Goal: Task Accomplishment & Management: Manage account settings

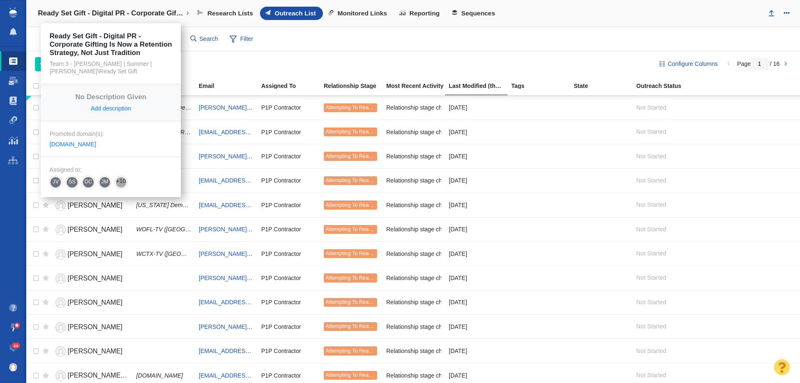
click at [85, 8] on link "Ready Set Gift - Digital PR - Corporate Gifting Is Now a Retention Strategy, No…" at bounding box center [113, 13] width 163 height 20
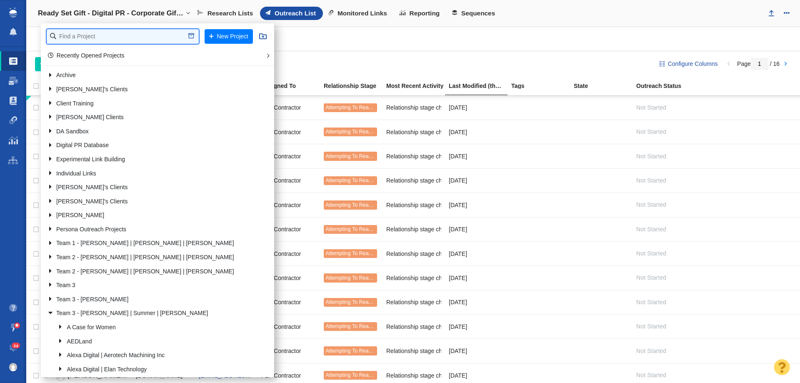
click at [153, 38] on input "text" at bounding box center [123, 36] width 152 height 15
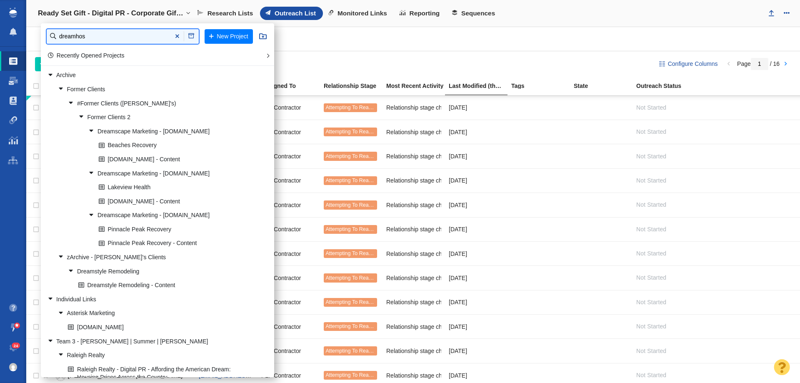
type input "dreamhos"
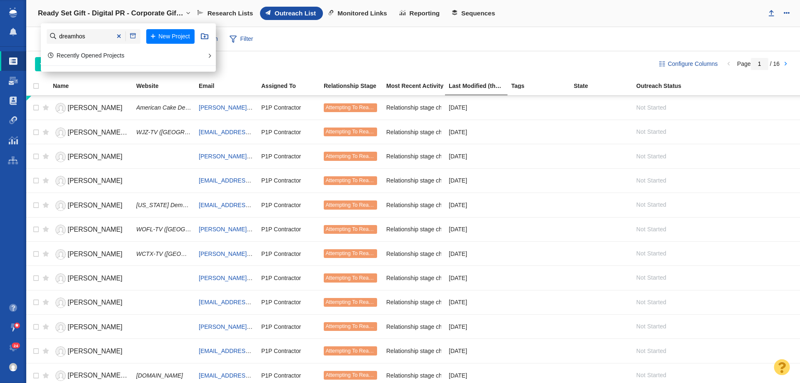
click at [163, 26] on li "dreamhos New Project" at bounding box center [128, 36] width 175 height 26
click at [163, 33] on button "New Project" at bounding box center [170, 36] width 48 height 15
select select "DOMAIN"
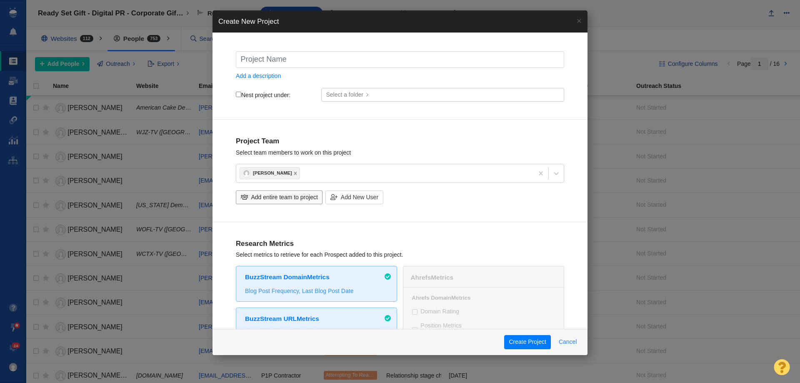
click at [570, 340] on button "Cancel" at bounding box center [568, 342] width 28 height 14
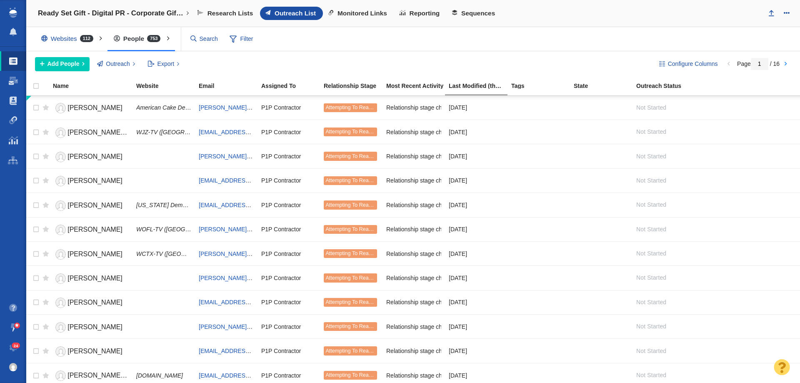
click at [138, 13] on h4 "Ready Set Gift - Digital PR - Corporate Gifting Is Now a Retention Strategy, No…" at bounding box center [111, 13] width 146 height 8
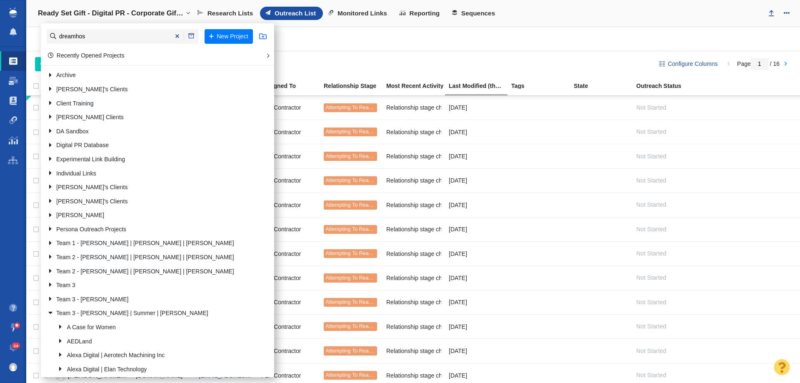
click at [263, 37] on span at bounding box center [263, 37] width 8 height 8
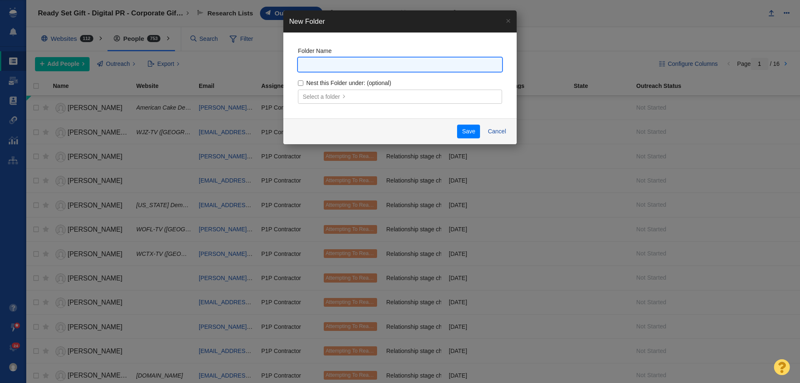
click at [362, 66] on input "text" at bounding box center [400, 65] width 204 height 15
type input "Dreamhost"
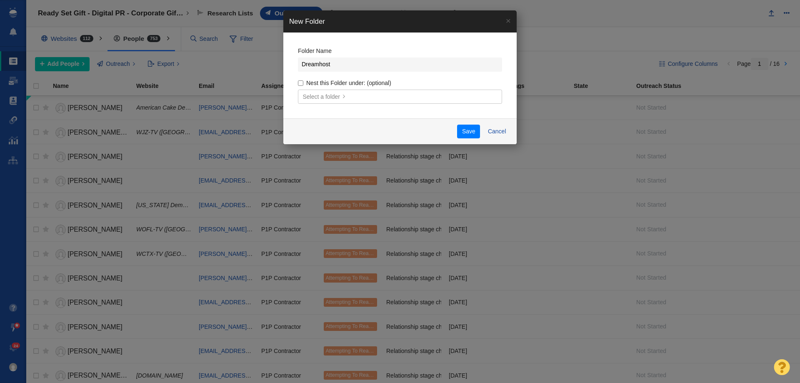
click at [304, 82] on label "Nest this Folder under: (optional)" at bounding box center [400, 83] width 204 height 8
click at [303, 82] on input "Nest this Folder under: (optional)" at bounding box center [300, 82] width 5 height 5
checkbox input "true"
click at [312, 95] on span "Select a folder" at bounding box center [322, 97] width 38 height 9
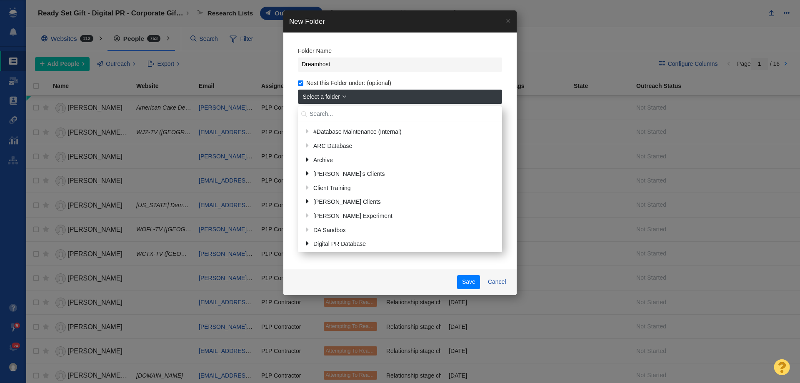
click at [322, 112] on input "text" at bounding box center [400, 114] width 204 height 16
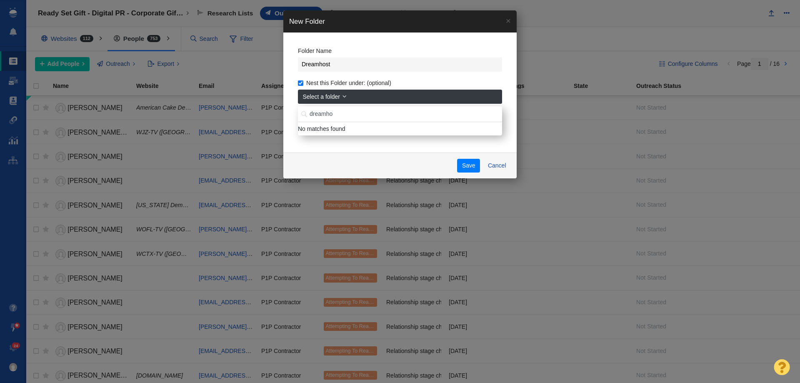
drag, startPoint x: 338, startPoint y: 115, endPoint x: 286, endPoint y: 114, distance: 52.5
click at [286, 114] on div "Folder Name Dreamhost Nest this Folder under: (optional) Select a folder dreamh…" at bounding box center [399, 93] width 233 height 120
type input "tyler"
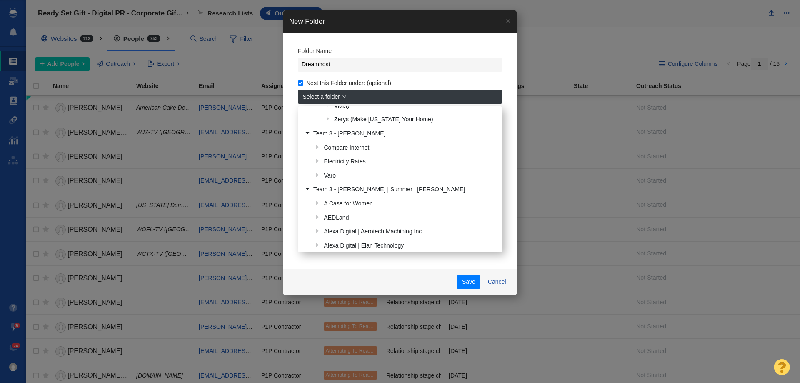
scroll to position [250, 0]
click at [390, 186] on link "Team 3 - [PERSON_NAME] | Summer | [PERSON_NAME]" at bounding box center [399, 190] width 195 height 13
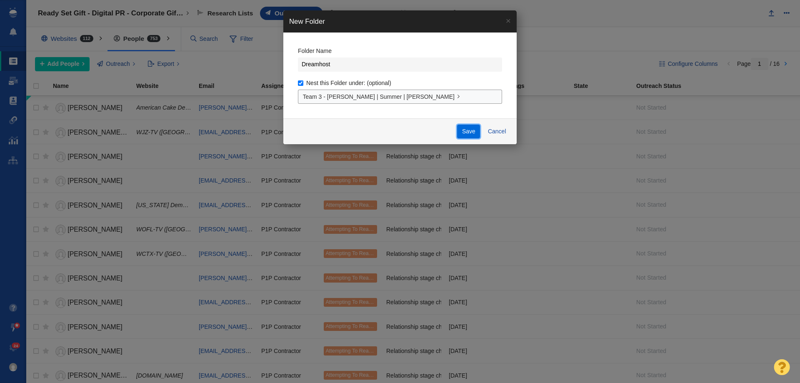
click at [472, 137] on button "Save" at bounding box center [468, 132] width 23 height 14
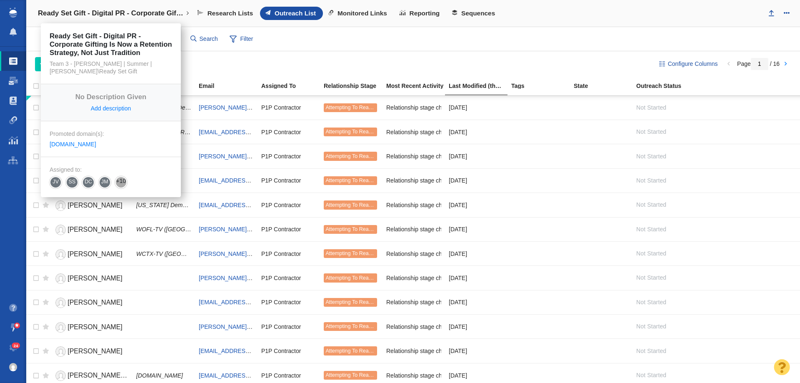
click at [122, 7] on link "Ready Set Gift - Digital PR - Corporate Gifting Is Now a Retention Strategy, No…" at bounding box center [113, 13] width 163 height 20
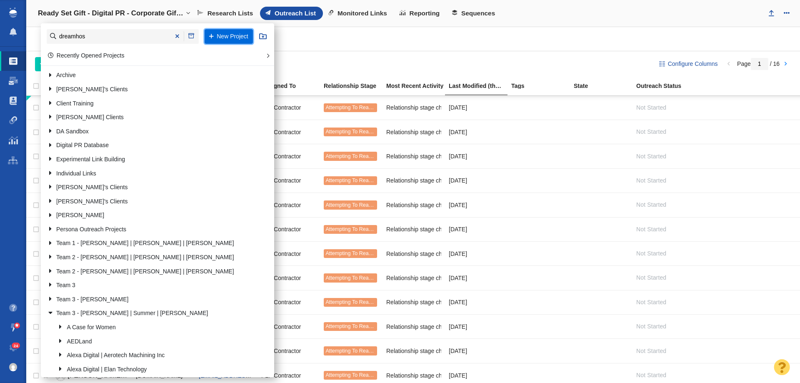
click at [222, 38] on button "New Project" at bounding box center [229, 36] width 48 height 15
select select "DOMAIN"
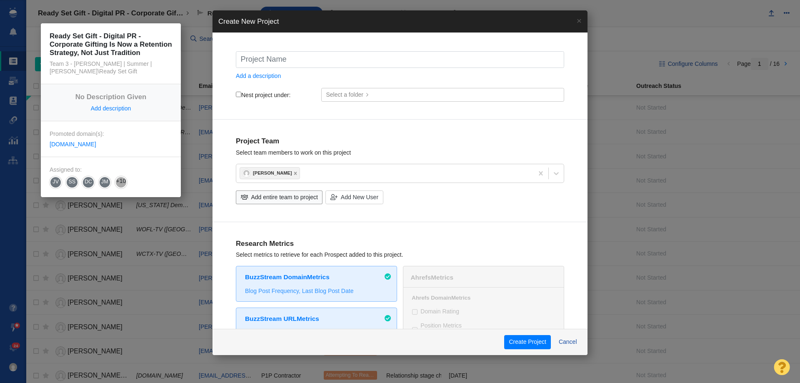
type input "D"
checkbox input "true"
type input "Dr"
checkbox input "true"
type input "Dre"
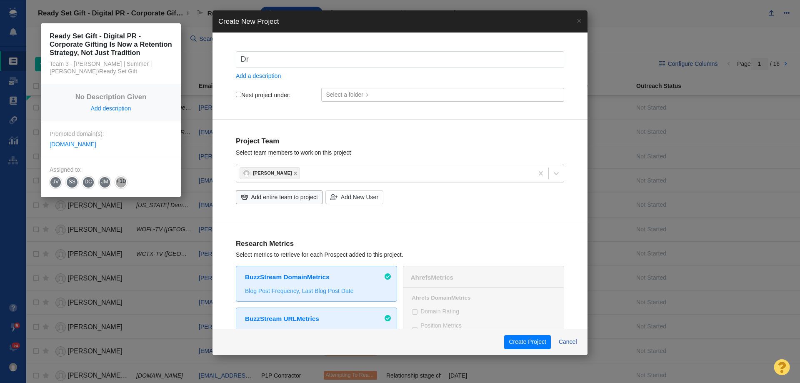
checkbox input "true"
type input "Drea"
checkbox input "true"
type input "Dream"
checkbox input "true"
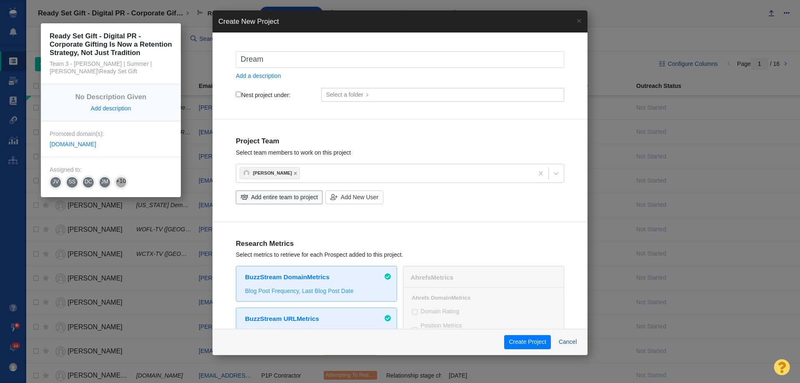
type input "Dreamh"
checkbox input "true"
type input "Dreamho"
checkbox input "true"
type input "Dreamhos"
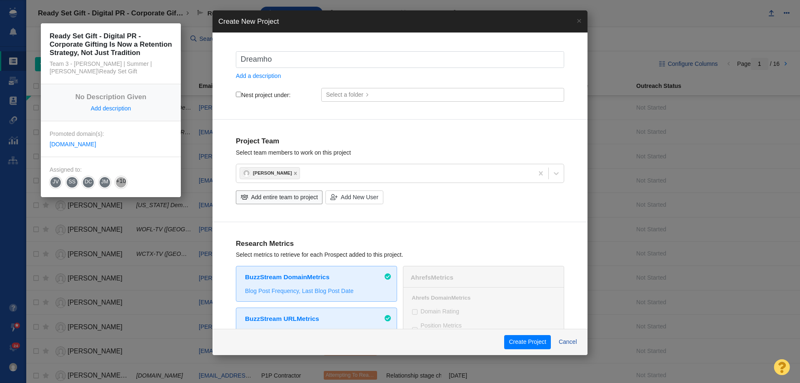
checkbox input "true"
type input "Dreamhost"
checkbox input "true"
type input "Dreamhost"
checkbox input "true"
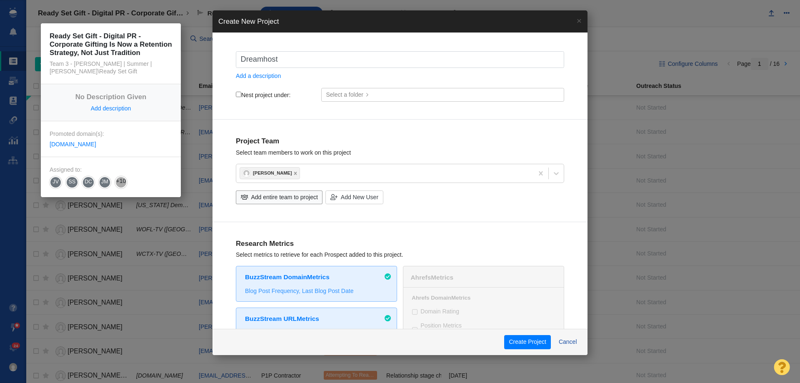
type input "Dreamhost -"
checkbox input "true"
type input "Dreamhost -"
checkbox input "true"
type input "Dreamhost - B"
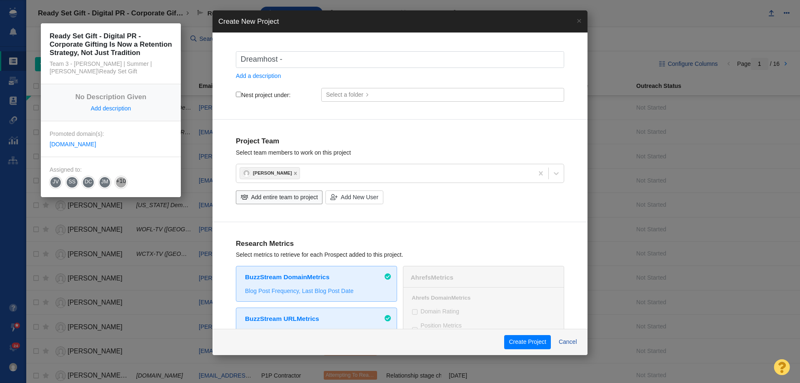
checkbox input "true"
type input "Dreamhost - BR"
checkbox input "true"
type input "Dreamhost - BRa"
checkbox input "true"
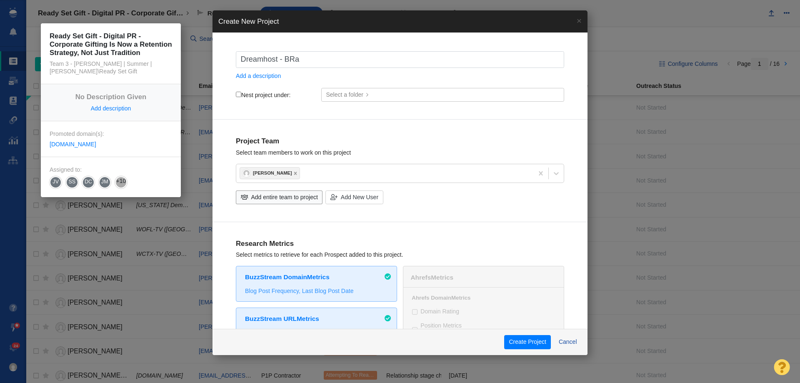
type input "Dreamhost - BRan"
checkbox input "true"
type input "Dreamhost - BRand"
checkbox input "true"
type input "Dreamhost - BRan"
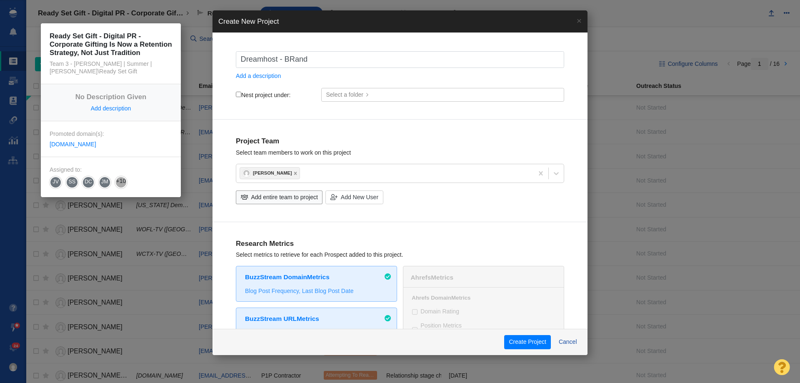
checkbox input "true"
type input "Dreamhost - BRa"
checkbox input "true"
type input "Dreamhost - BR"
checkbox input "true"
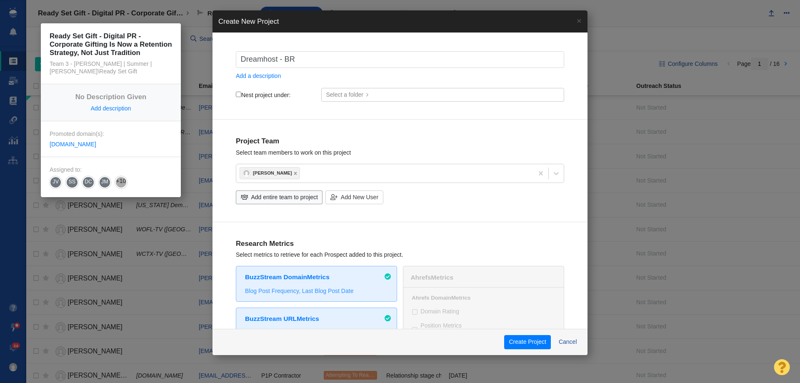
type input "Dreamhost - B"
checkbox input "true"
type input "Dreamhost - Br"
checkbox input "true"
type input "Dreamhost - Bra"
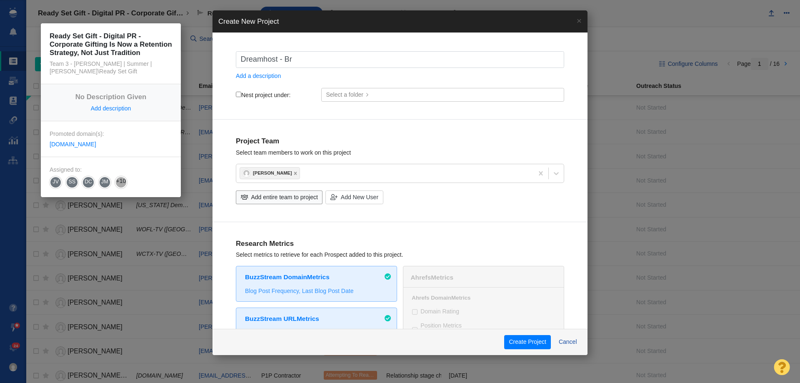
checkbox input "true"
type input "Dreamhost - Bran"
checkbox input "true"
type input "Dreamhost - Brand"
checkbox input "true"
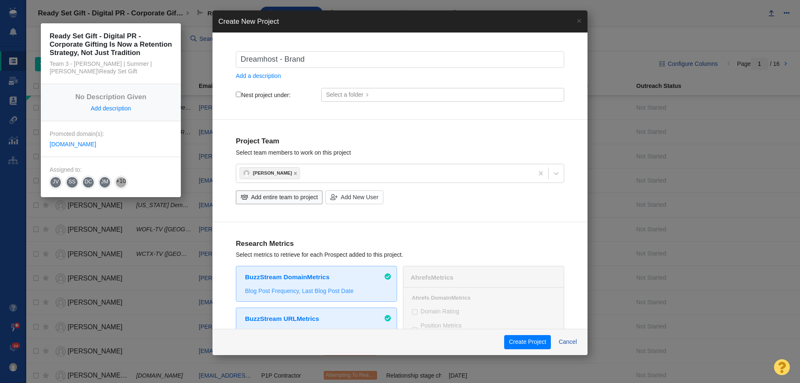
type input "Dreamhost - Brande"
checkbox input "true"
type input "Dreamhost - Branded"
checkbox input "true"
type input "Dreamhost - Branded"
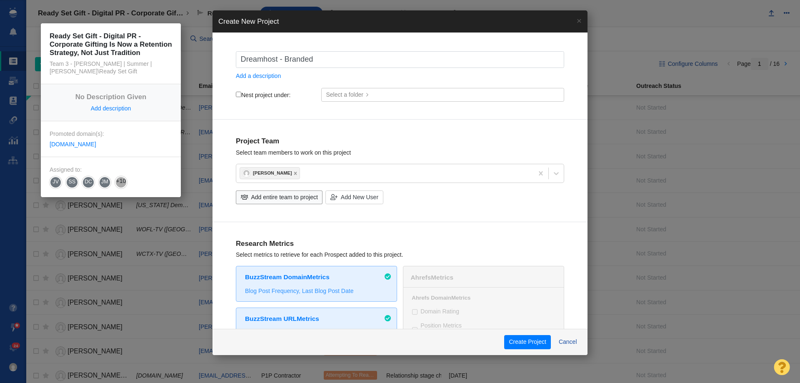
checkbox input "true"
type input "Dreamhost - Branded M"
checkbox input "true"
type input "Dreamhost - Branded Me"
checkbox input "true"
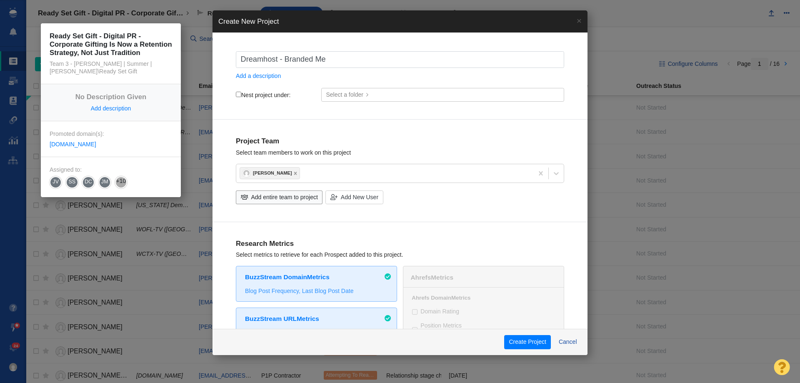
type input "Dreamhost - Branded Men"
checkbox input "true"
type input "Dreamhost - Branded Ment"
checkbox input "true"
type input "Dreamhost - Branded Menti"
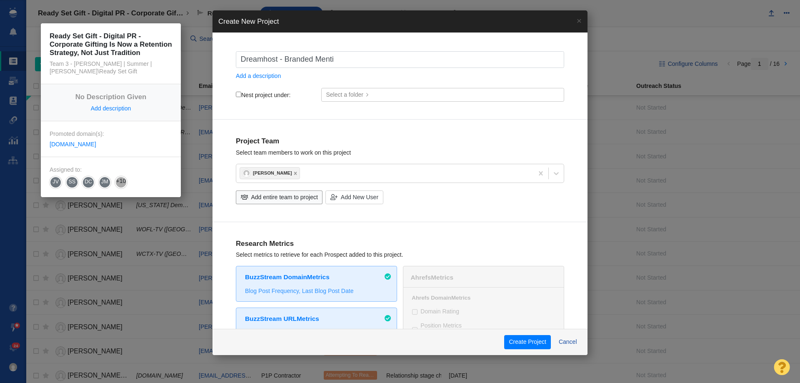
checkbox input "true"
type input "Dreamhost - Branded Mentio"
checkbox input "true"
type input "Dreamhost - Branded Mentions"
checkbox input "true"
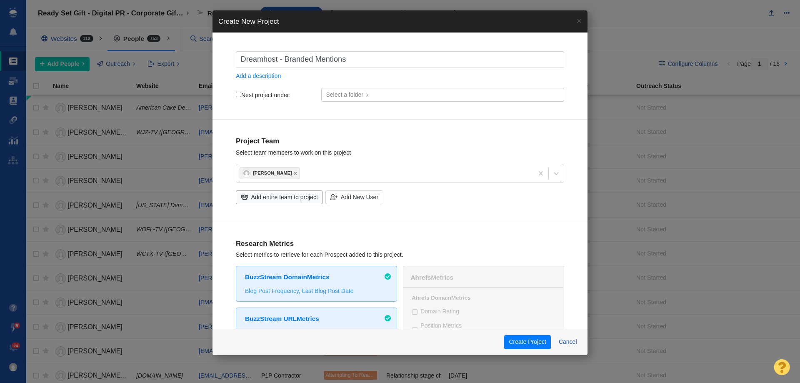
type input "Dreamhost - Branded Mentions"
click at [241, 90] on div "Nest project under: Select a folder #Database Maintenance (Internal) ARC Databa…" at bounding box center [400, 95] width 328 height 14
click at [241, 92] on input "Nest project under:" at bounding box center [238, 94] width 5 height 5
checkbox input "true"
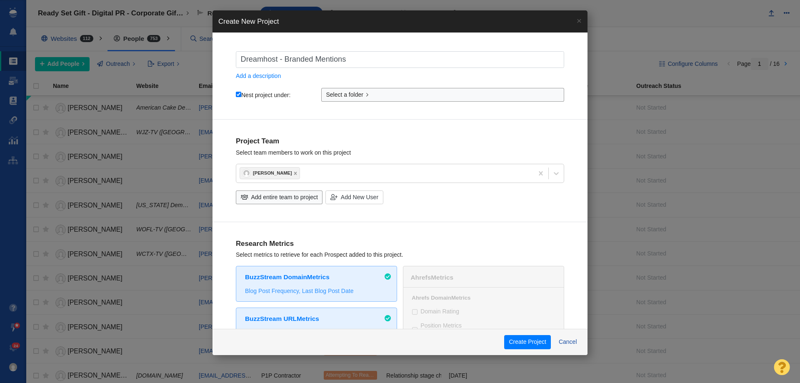
drag, startPoint x: 387, startPoint y: 85, endPoint x: 383, endPoint y: 90, distance: 6.6
click at [387, 85] on div "Dreamhost - Branded Mentions Add a description Nest project under: Select a fol…" at bounding box center [400, 83] width 375 height 73
click at [383, 90] on link "Select a folder" at bounding box center [442, 95] width 243 height 14
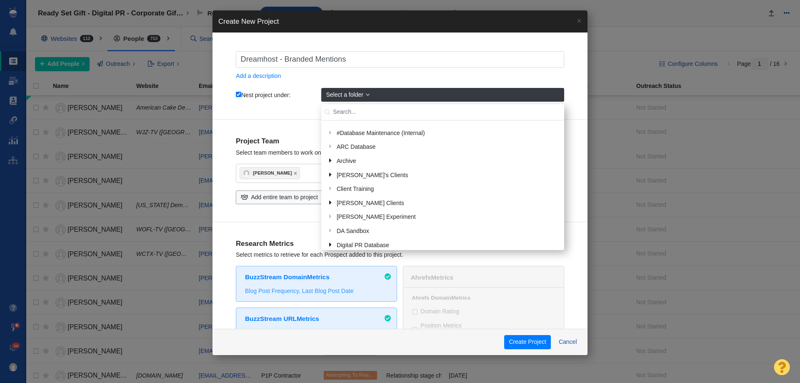
click at [348, 110] on input "text" at bounding box center [442, 112] width 243 height 16
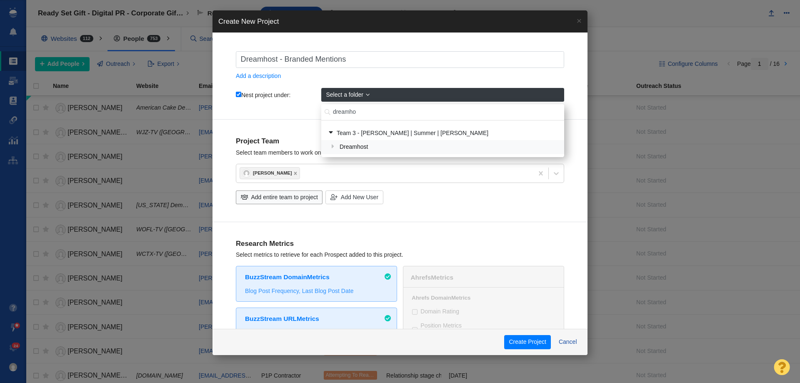
type input "dreamho"
click at [345, 147] on div "Dreamhost" at bounding box center [448, 147] width 223 height 13
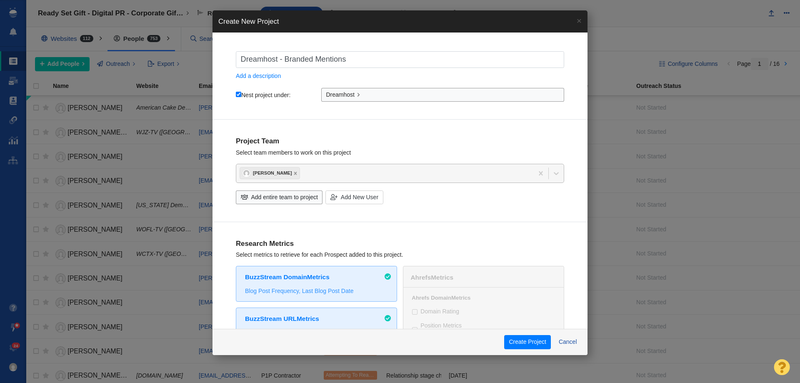
drag, startPoint x: 290, startPoint y: 193, endPoint x: 295, endPoint y: 195, distance: 5.3
click at [292, 193] on span "Add entire team to project" at bounding box center [284, 197] width 67 height 9
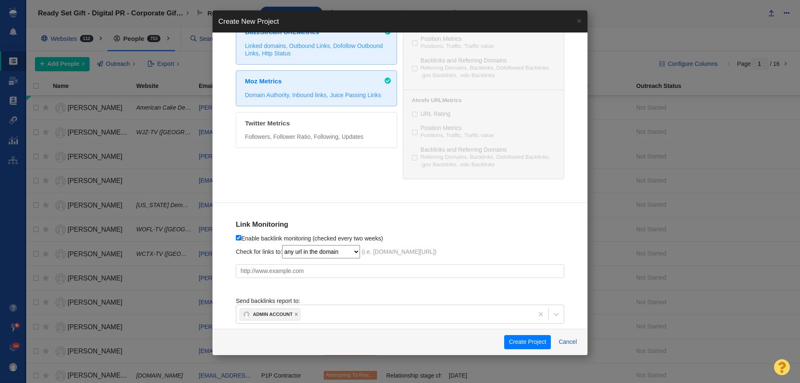
scroll to position [386, 0]
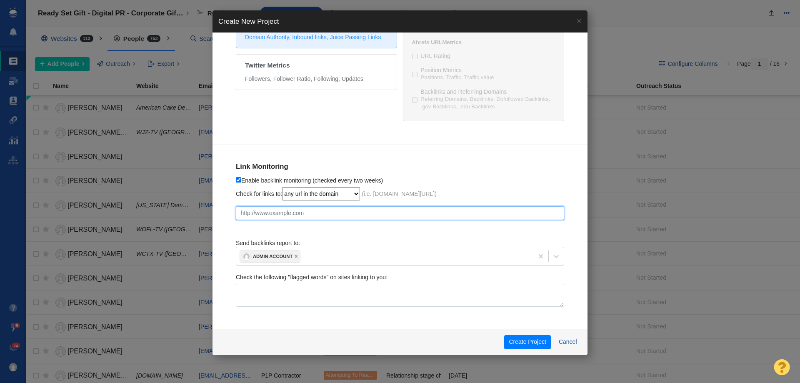
click at [293, 210] on input "text" at bounding box center [400, 213] width 328 height 14
paste input "https://www.dreamhost.com/"
checkbox input "true"
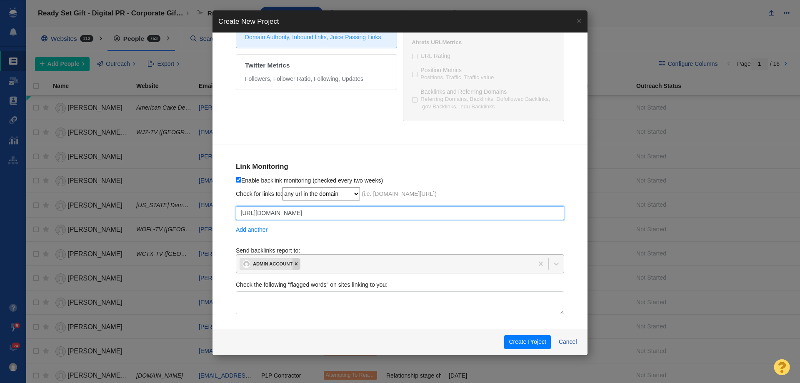
click at [299, 261] on div at bounding box center [297, 263] width 8 height 11
type input "https://www.dreamhost.com/"
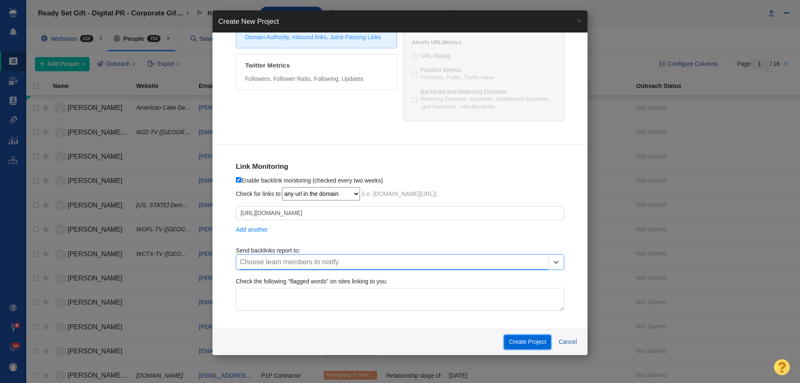
click at [546, 346] on button "Create Project" at bounding box center [527, 342] width 47 height 14
checkbox input "true"
